Goal: Check status: Check status

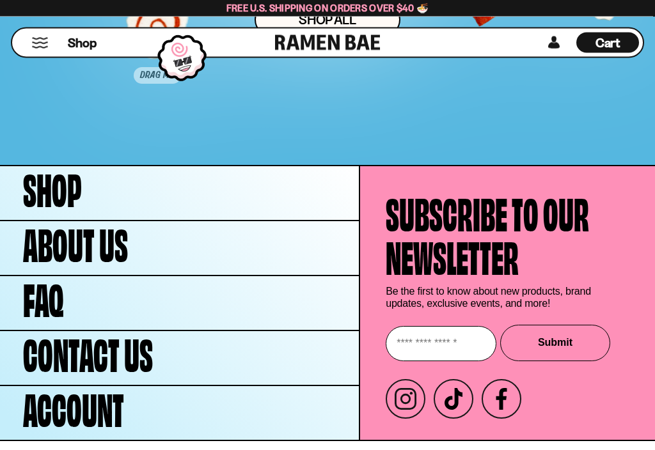
scroll to position [5627, 0]
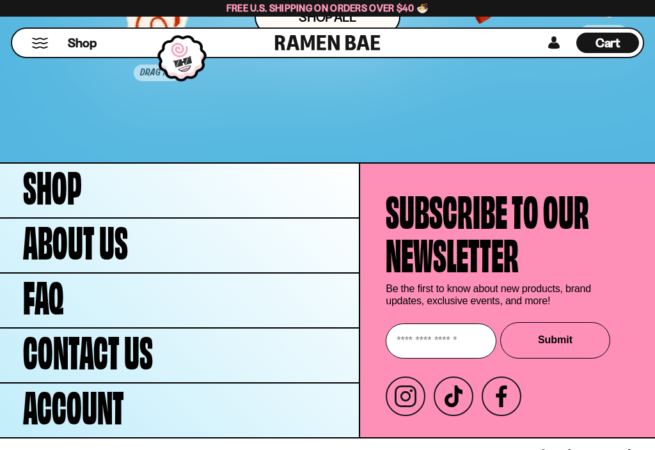
click at [225, 310] on link "FAQ" at bounding box center [179, 301] width 359 height 54
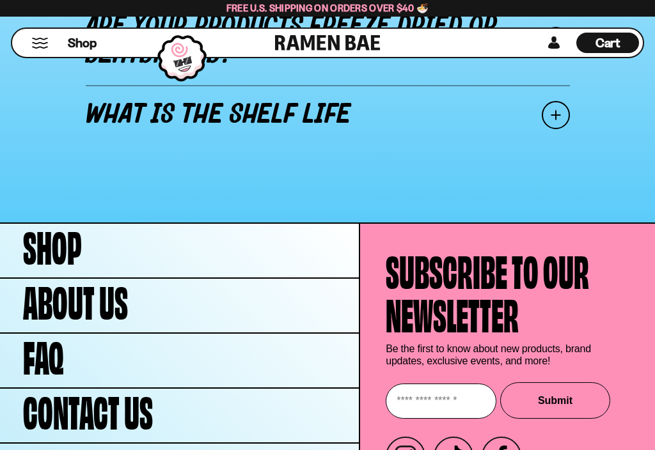
scroll to position [1929, 0]
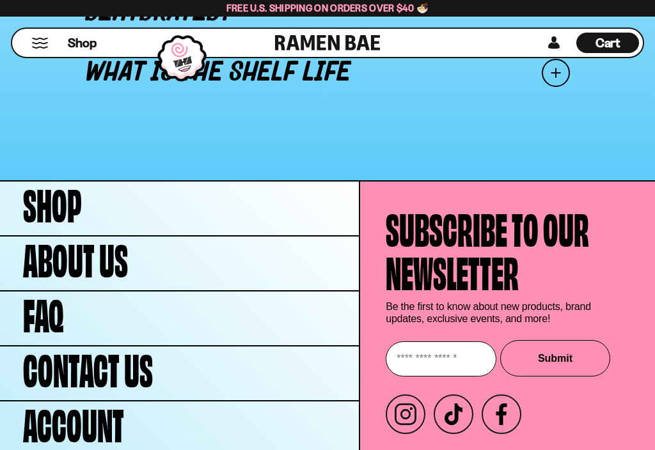
click at [92, 411] on span "Account" at bounding box center [73, 422] width 101 height 44
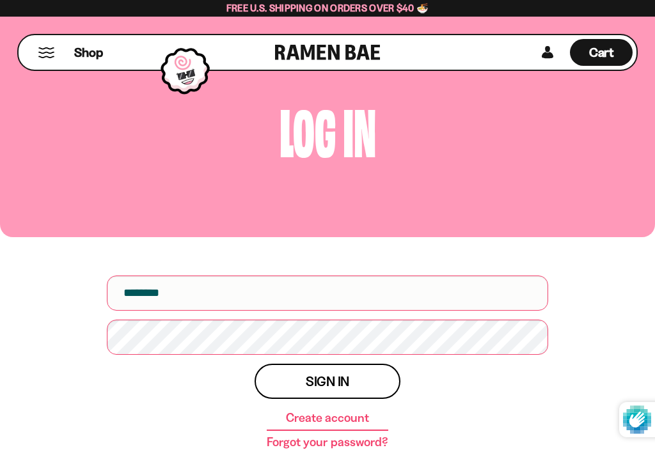
click at [290, 299] on input "email" at bounding box center [327, 293] width 441 height 35
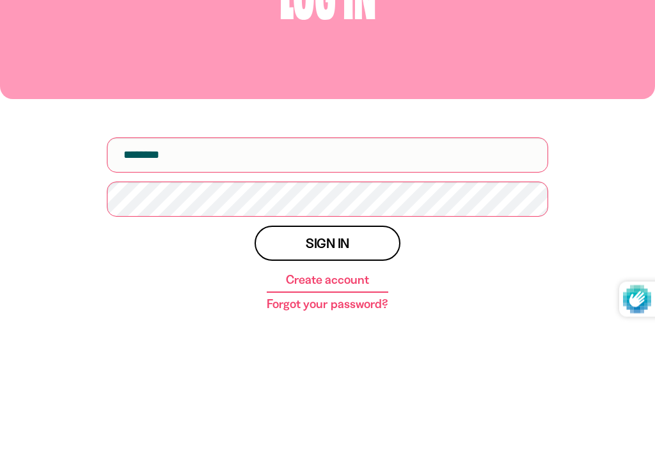
click at [315, 258] on input "email" at bounding box center [327, 275] width 441 height 35
type input "**********"
click at [328, 347] on button "Sign in" at bounding box center [328, 364] width 146 height 35
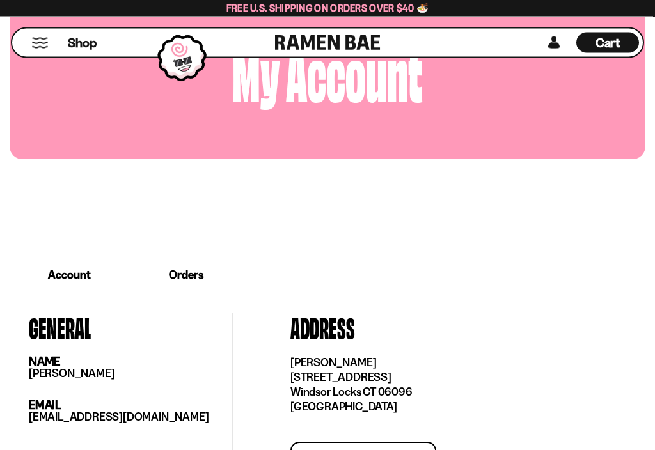
scroll to position [122, 0]
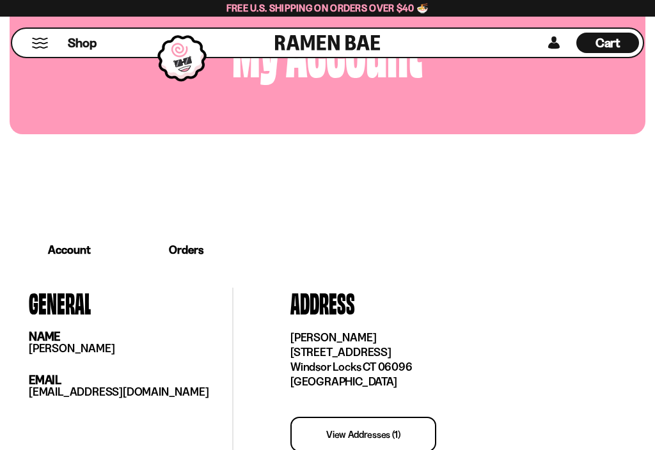
click at [202, 250] on link "Orders" at bounding box center [186, 250] width 114 height 40
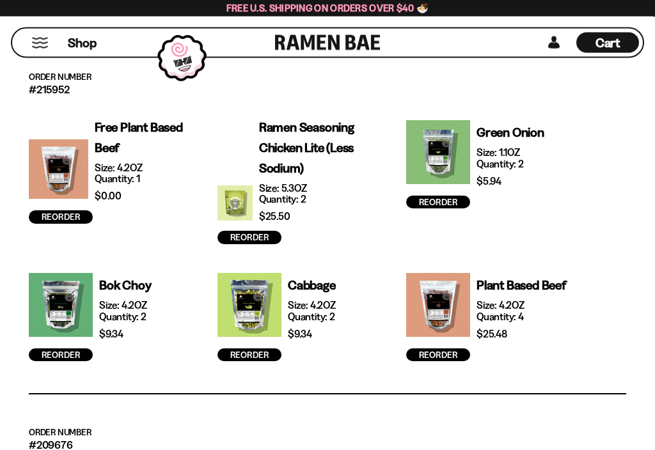
scroll to position [434, 0]
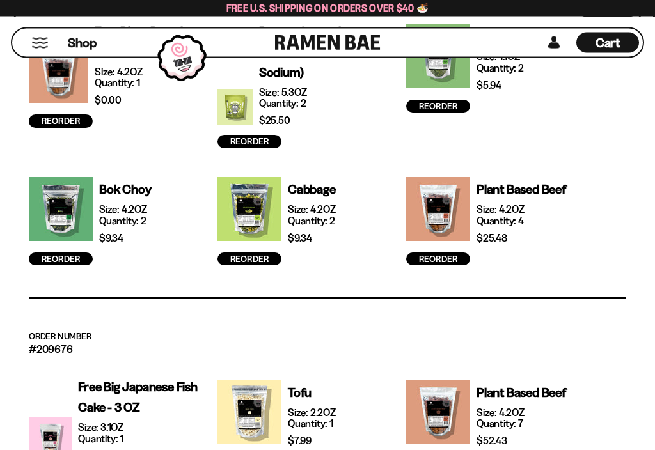
click at [535, 196] on p "Plant Based Beef" at bounding box center [522, 190] width 90 height 20
click at [448, 209] on div at bounding box center [438, 210] width 64 height 70
click at [444, 210] on div at bounding box center [438, 210] width 64 height 70
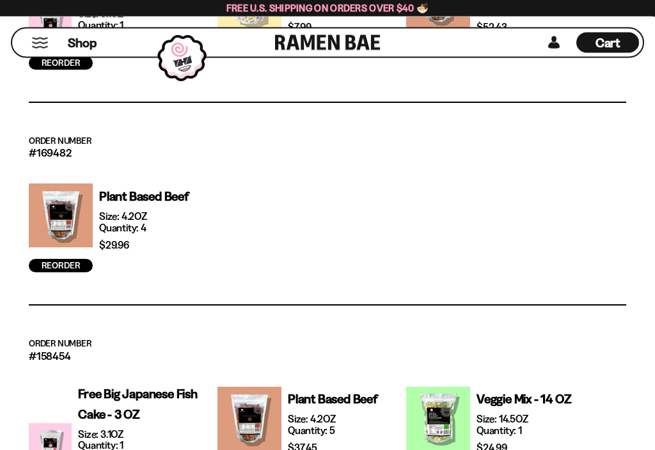
scroll to position [876, 0]
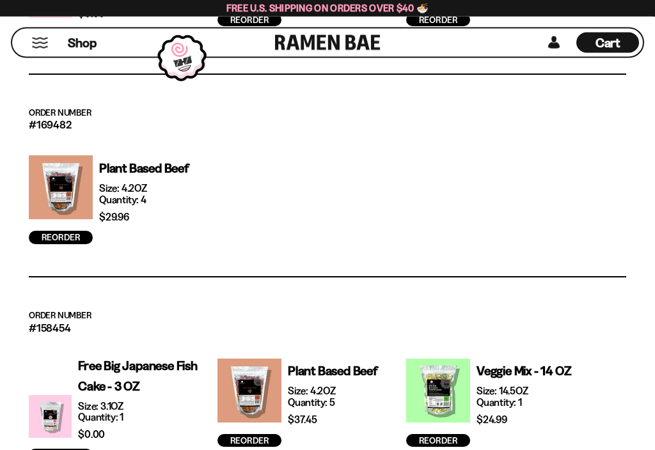
click at [61, 172] on div at bounding box center [61, 188] width 64 height 70
click at [119, 166] on p "Plant Based Beef" at bounding box center [144, 169] width 90 height 20
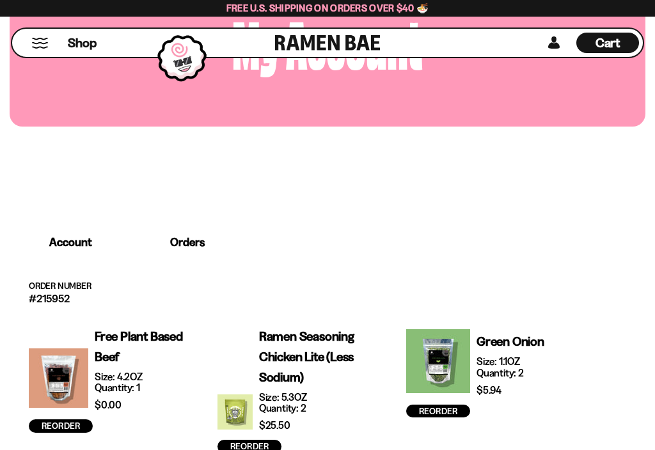
scroll to position [0, 0]
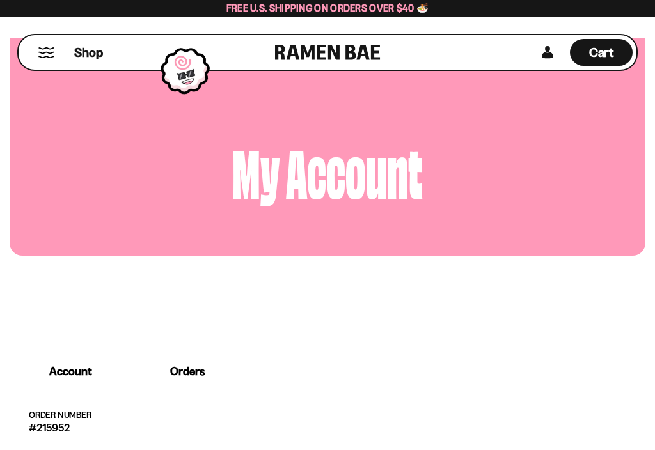
click at [187, 374] on link "Orders" at bounding box center [187, 371] width 111 height 37
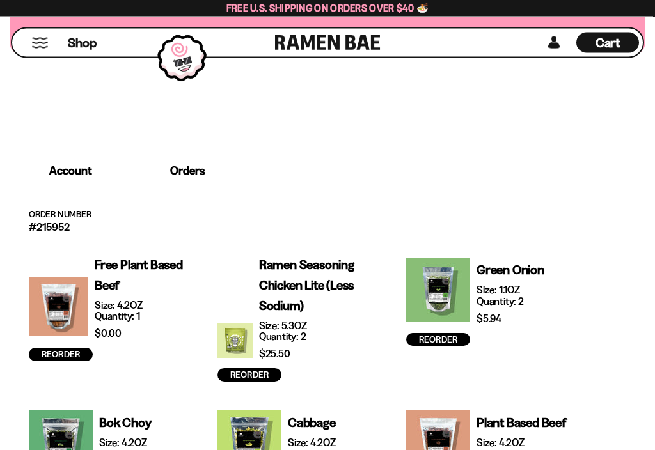
scroll to position [202, 0]
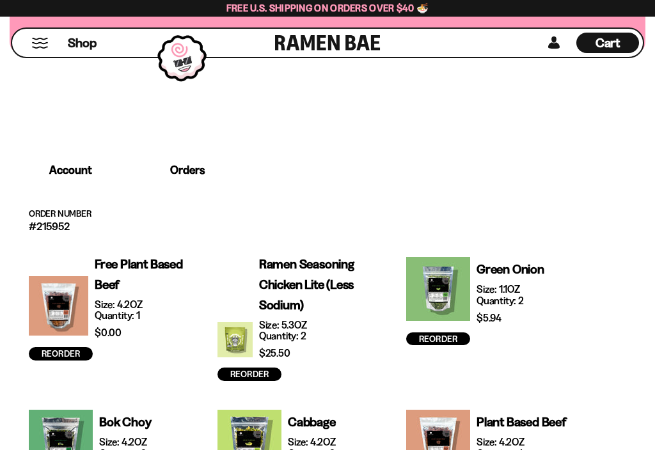
click at [99, 259] on p "Free Plant Based Beef" at bounding box center [148, 274] width 107 height 41
click at [55, 304] on div at bounding box center [58, 306] width 59 height 65
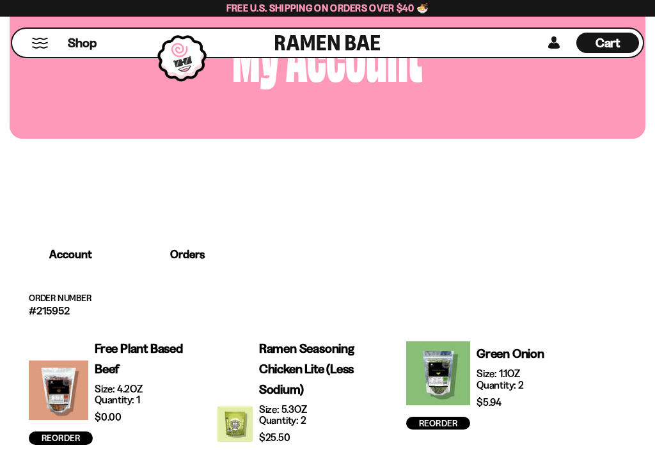
scroll to position [0, 0]
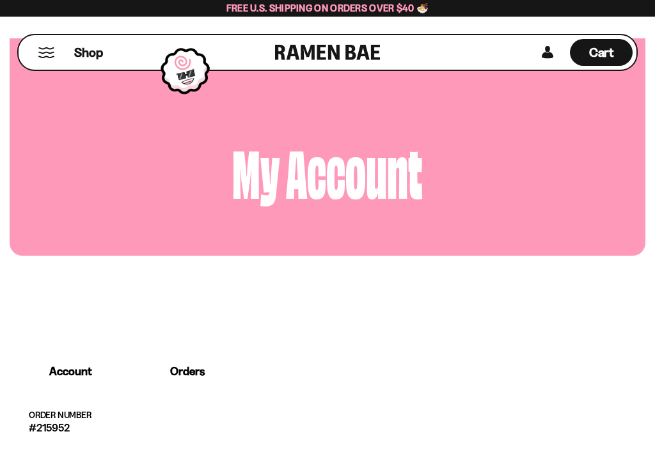
click at [549, 59] on link at bounding box center [547, 52] width 19 height 27
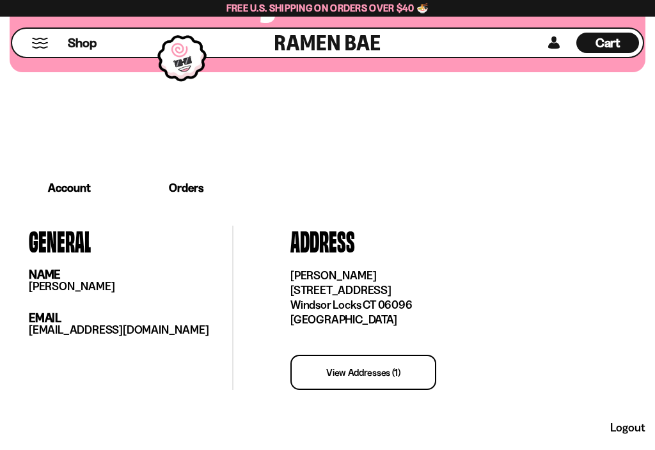
scroll to position [329, 0]
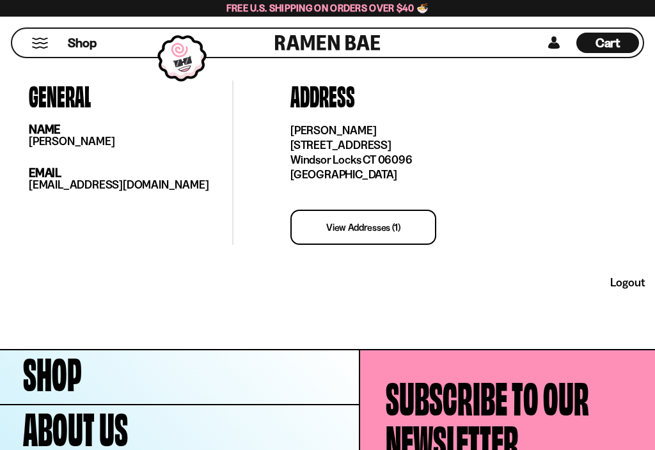
click at [626, 285] on link "logout" at bounding box center [627, 283] width 35 height 14
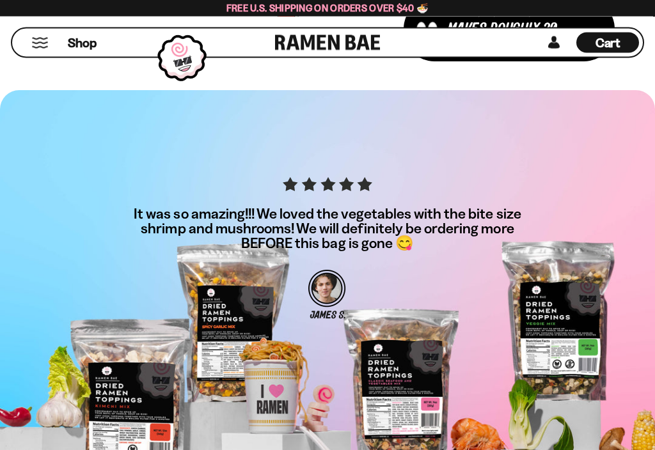
scroll to position [3576, 0]
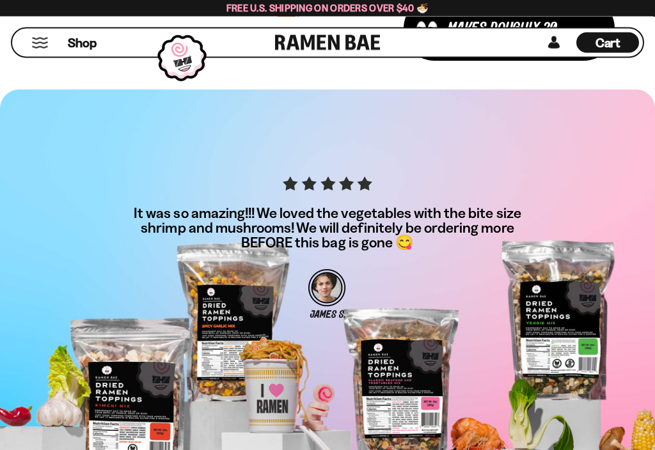
click at [610, 354] on section "It was so amazing!!! We loved the vegetables with the bite size shrimp and mush…" at bounding box center [327, 274] width 655 height 368
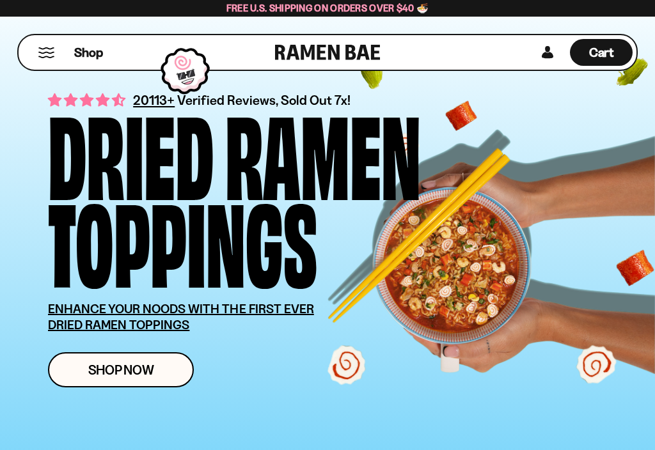
scroll to position [0, 0]
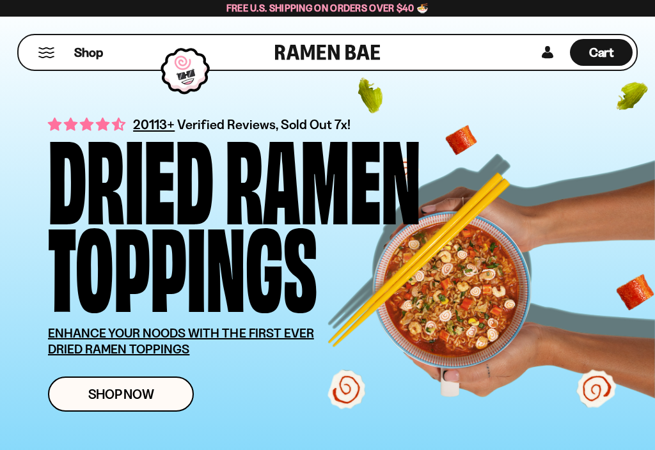
click at [142, 404] on link "Shop Now" at bounding box center [121, 394] width 146 height 35
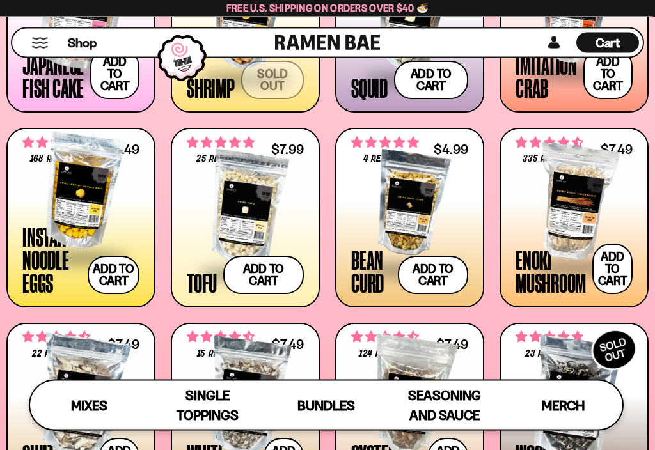
scroll to position [1037, 0]
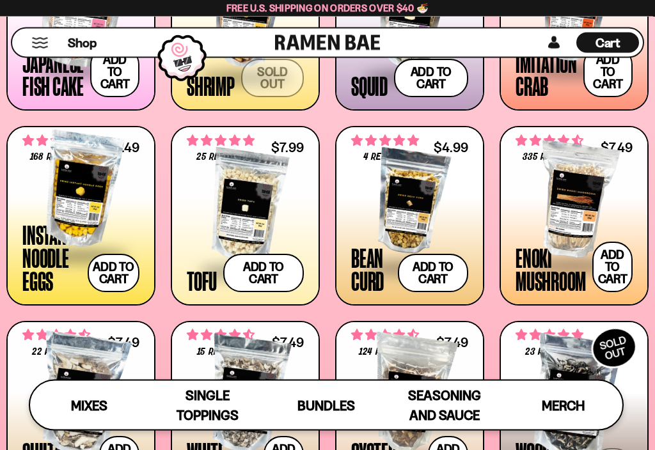
click at [399, 219] on div at bounding box center [409, 203] width 117 height 128
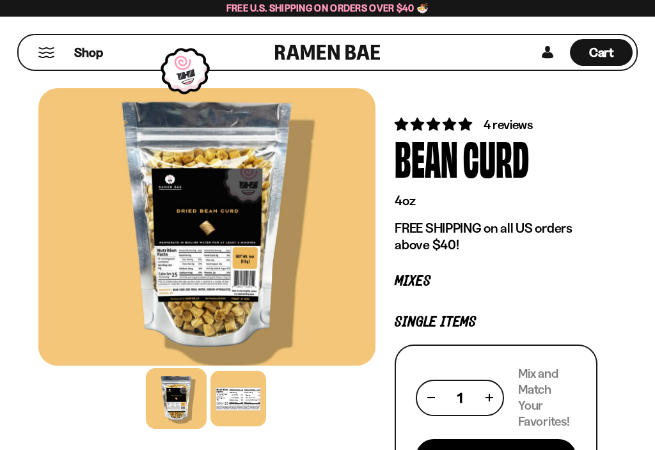
scroll to position [13, 0]
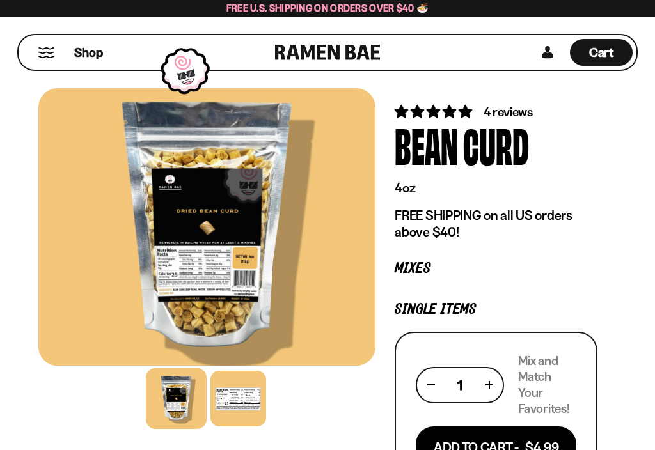
click at [250, 406] on div at bounding box center [238, 399] width 56 height 56
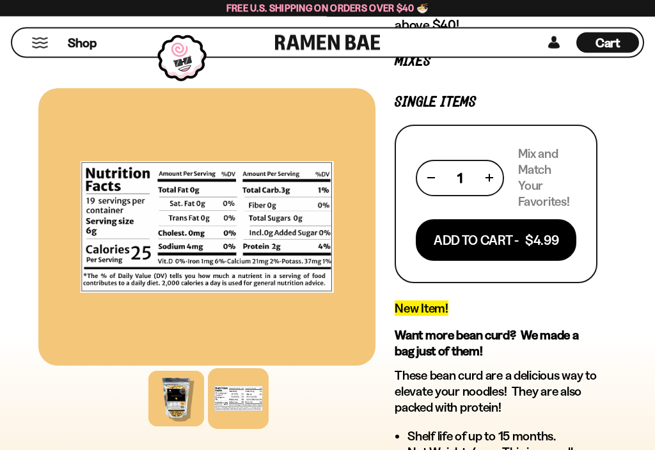
scroll to position [220, 0]
click at [180, 394] on div at bounding box center [176, 399] width 56 height 56
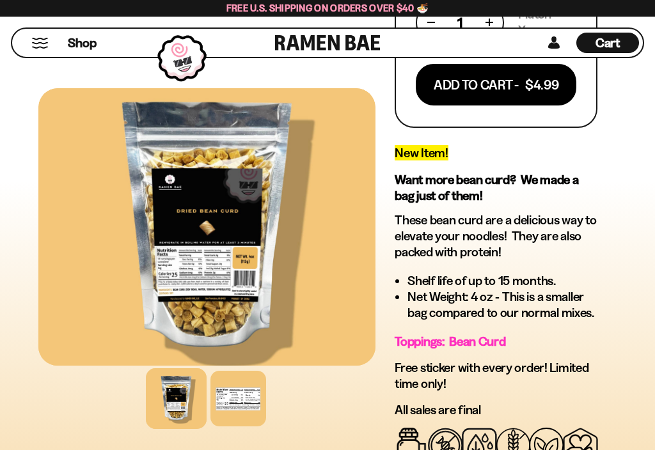
scroll to position [381, 0]
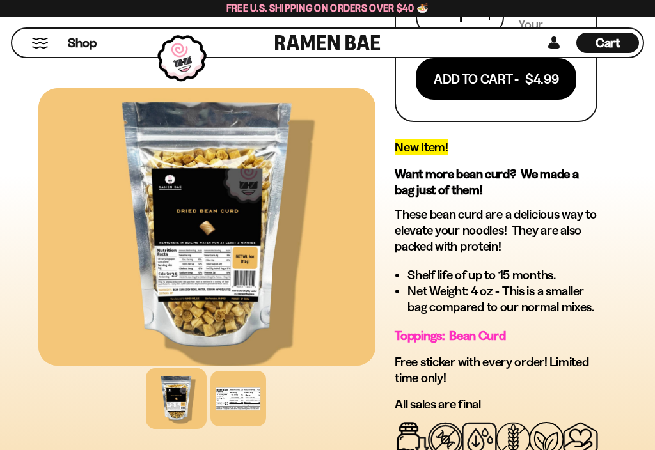
click at [209, 262] on div at bounding box center [206, 227] width 337 height 278
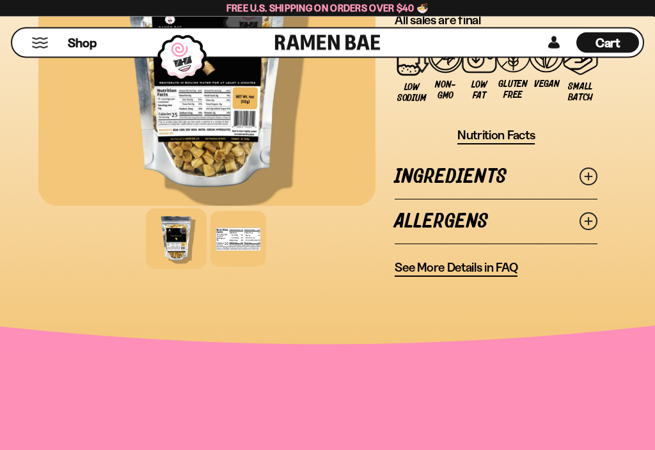
scroll to position [766, 0]
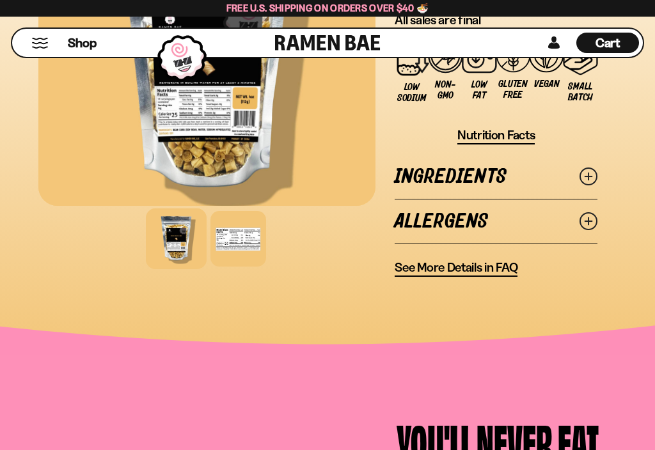
click at [591, 180] on icon at bounding box center [589, 177] width 18 height 18
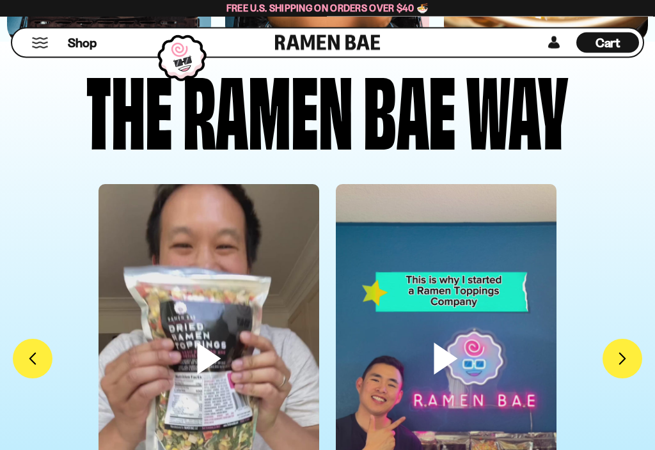
scroll to position [3082, 0]
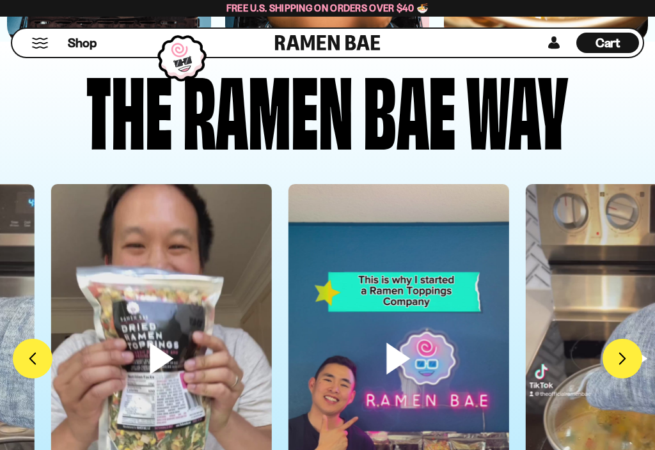
click at [558, 46] on link at bounding box center [553, 43] width 19 height 20
